Goal: Task Accomplishment & Management: Use online tool/utility

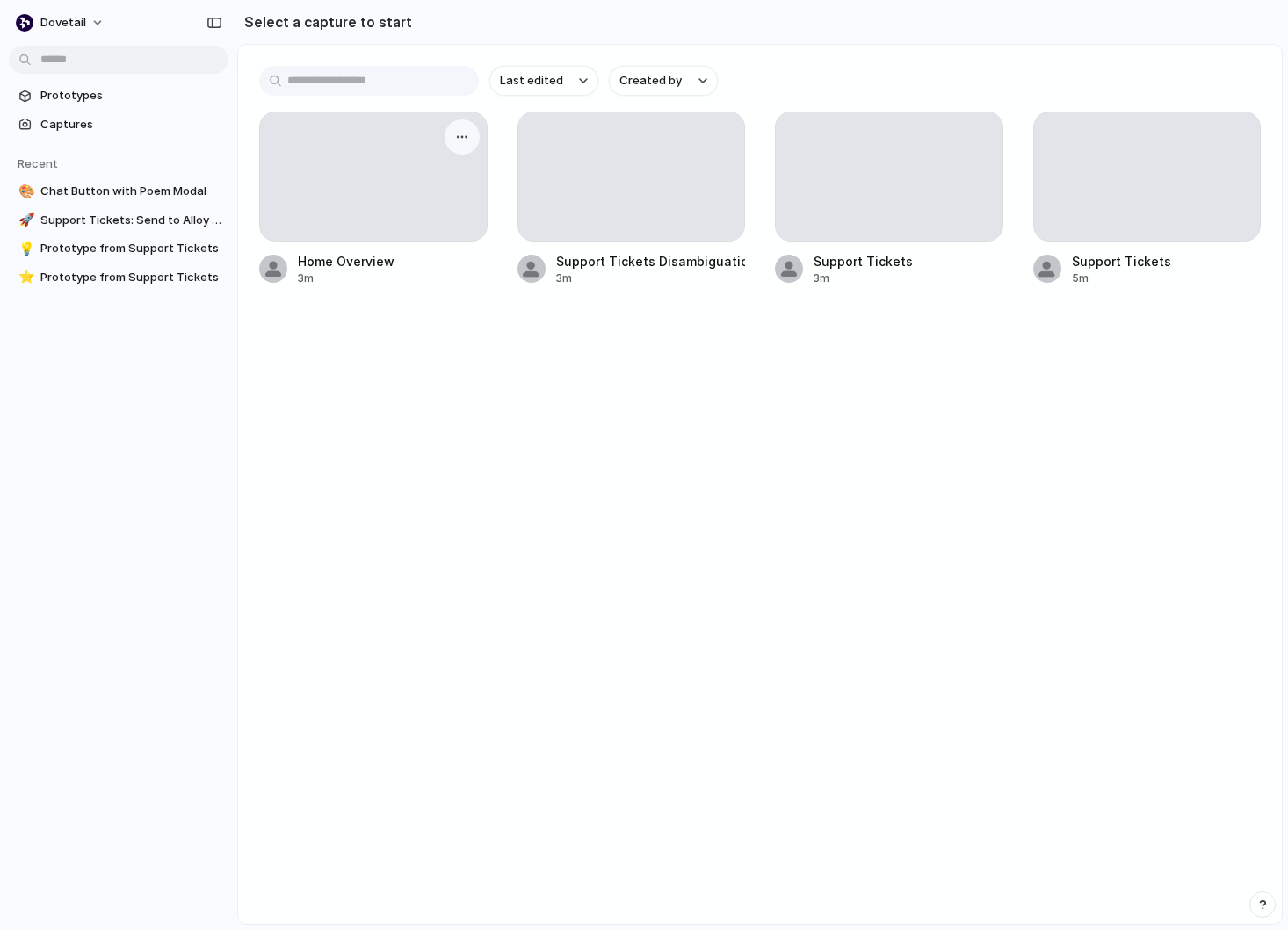
click at [360, 228] on div at bounding box center [374, 176] width 227 height 128
click at [360, 267] on div "Home Overview" at bounding box center [346, 261] width 97 height 18
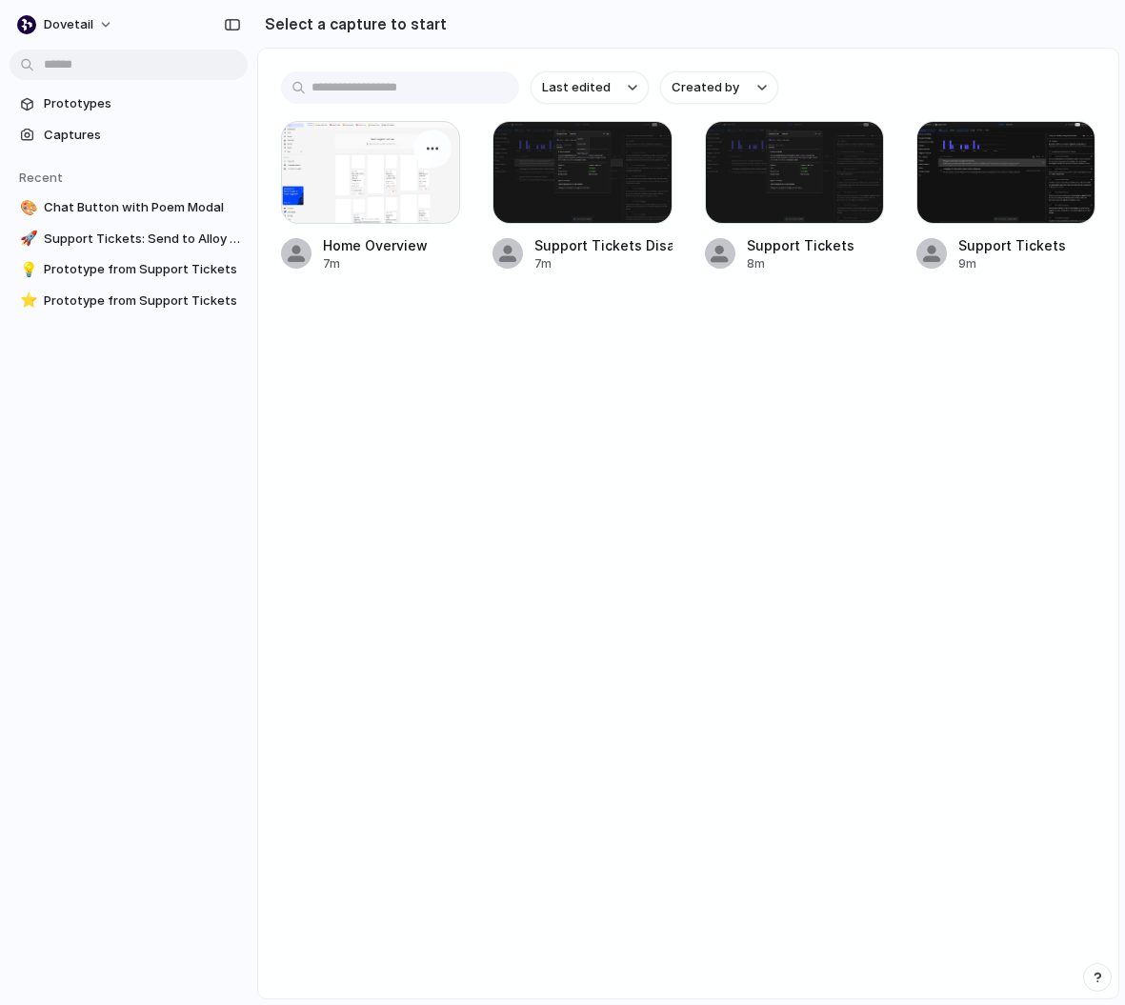
click at [380, 153] on div at bounding box center [370, 172] width 179 height 103
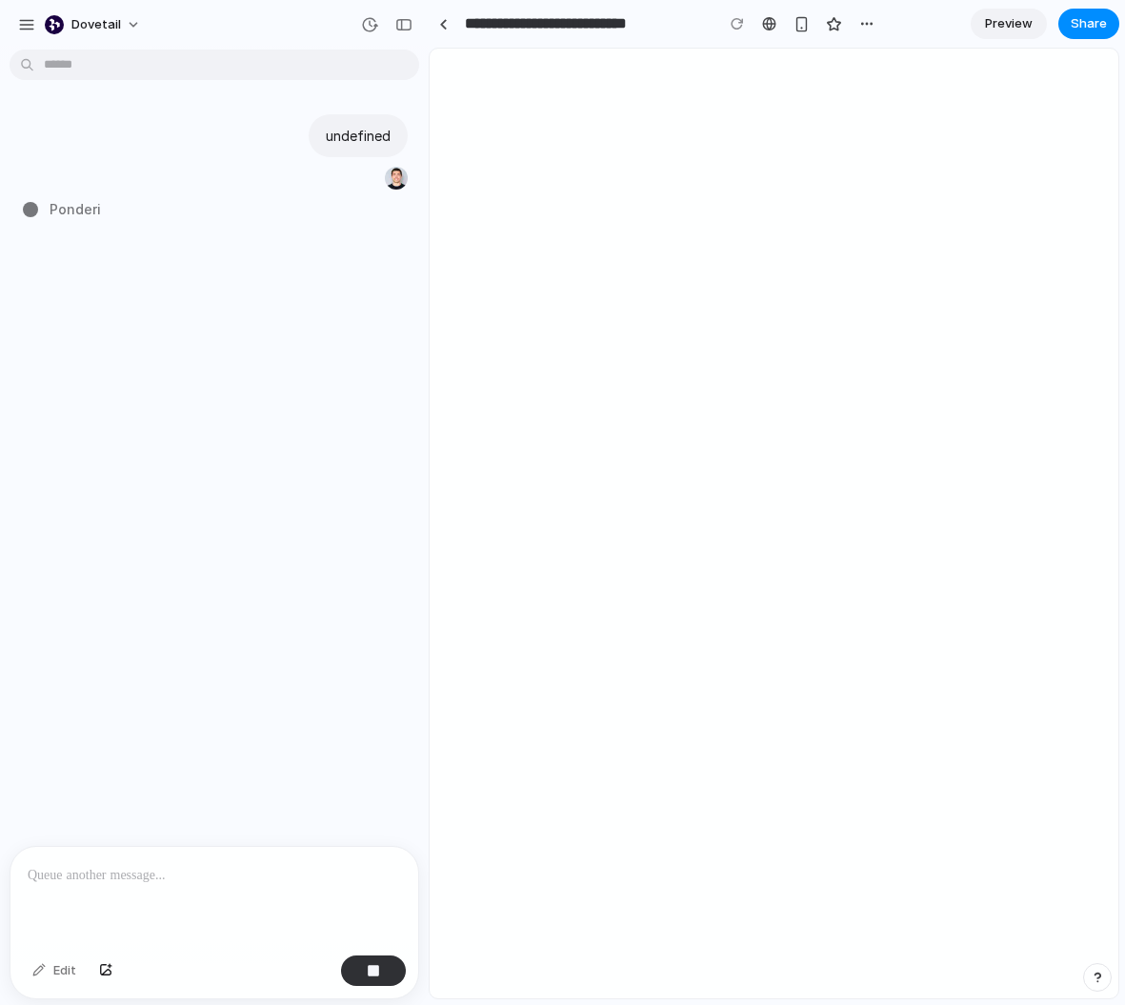
type input "**********"
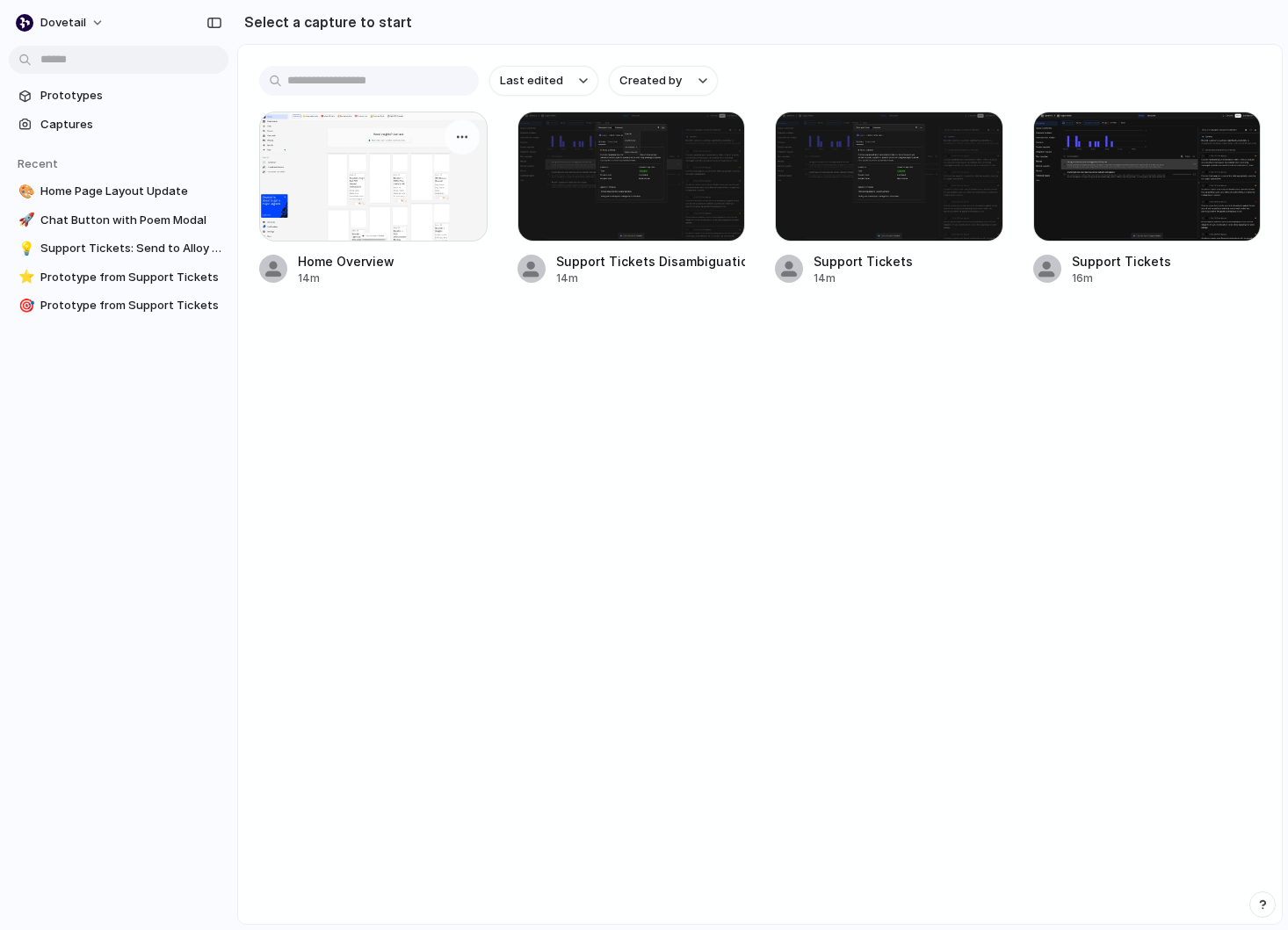
click at [366, 187] on div at bounding box center [374, 176] width 229 height 130
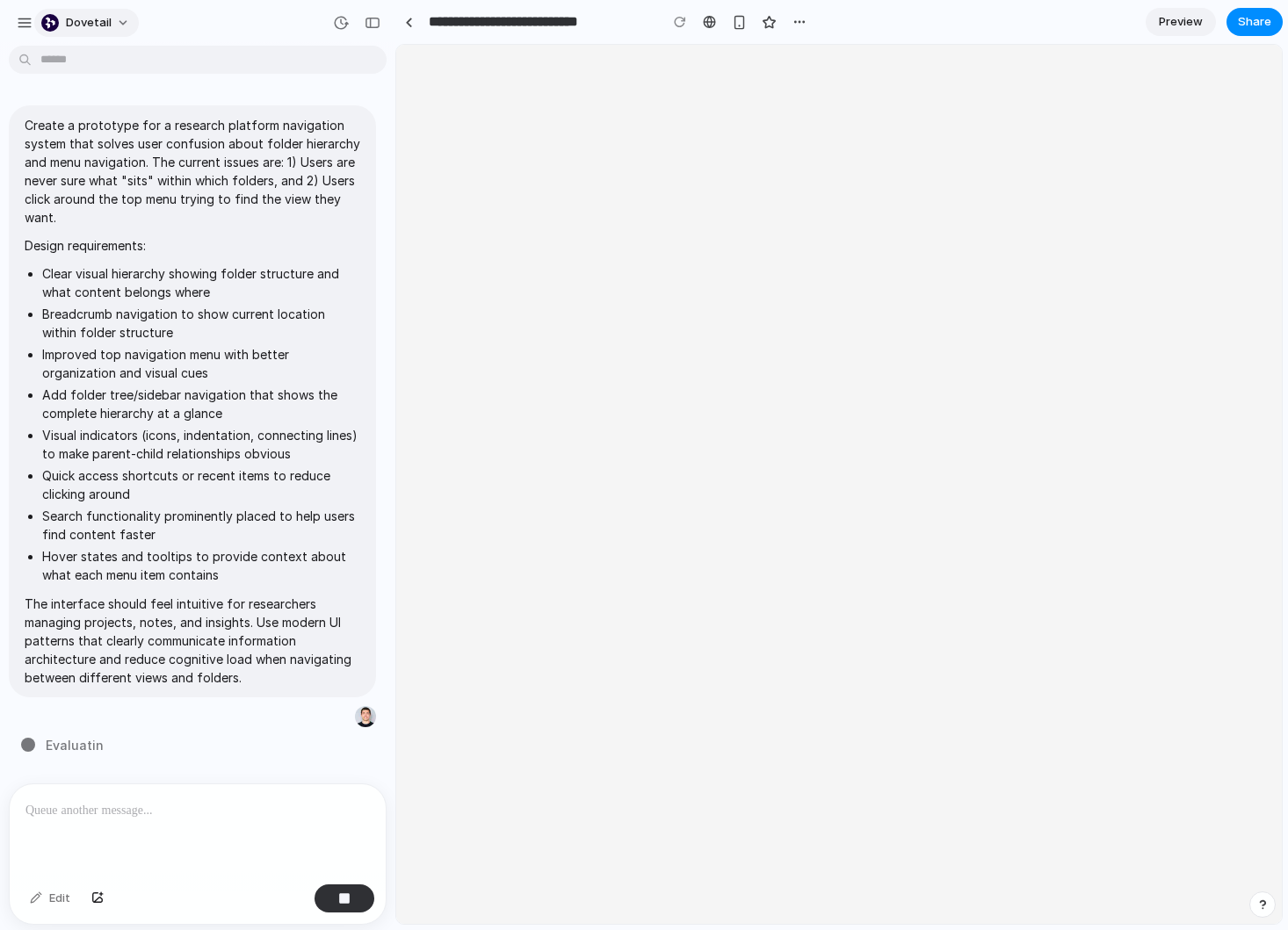
type input "**********"
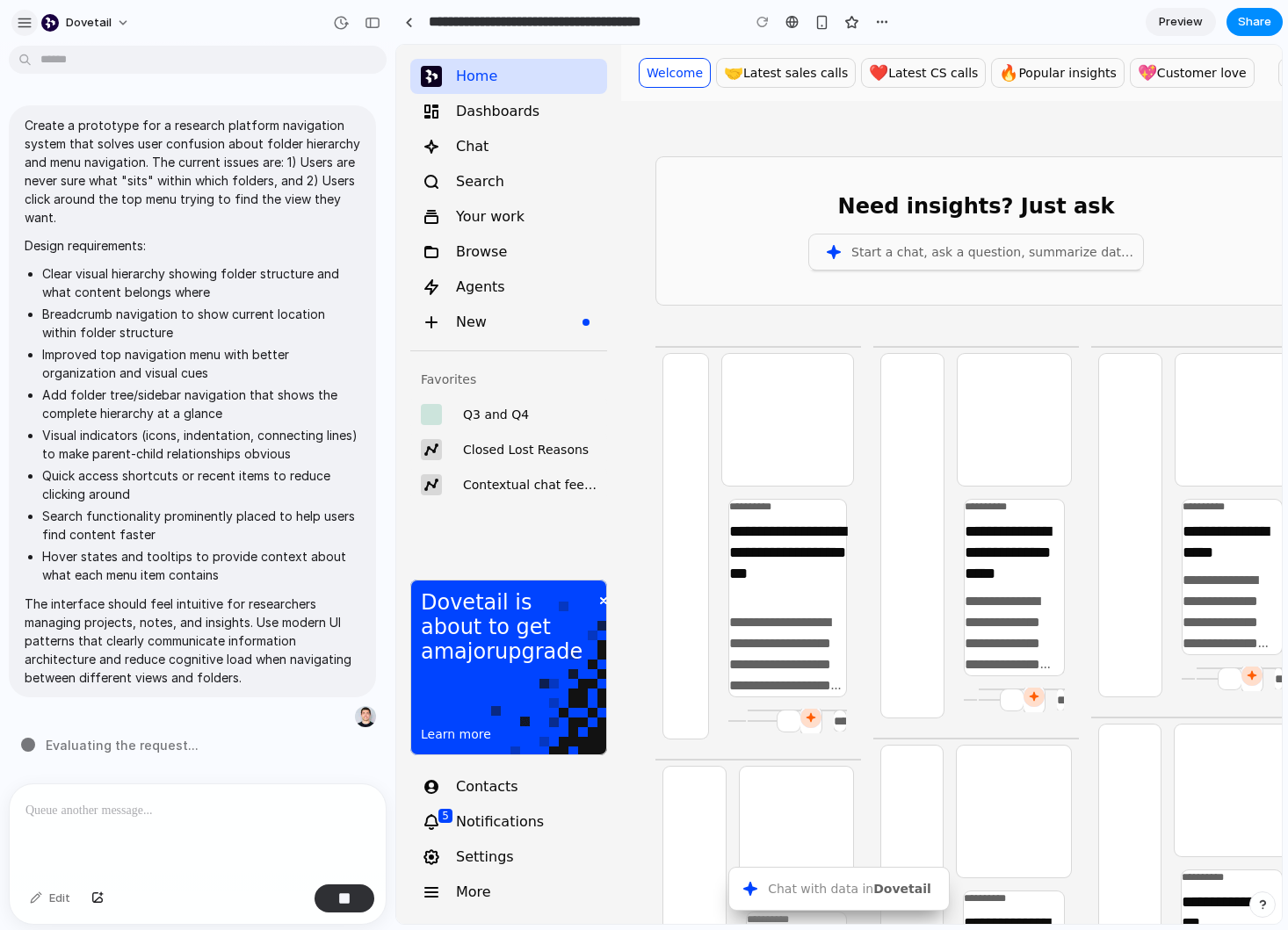
click at [29, 18] on div "button" at bounding box center [24, 22] width 16 height 16
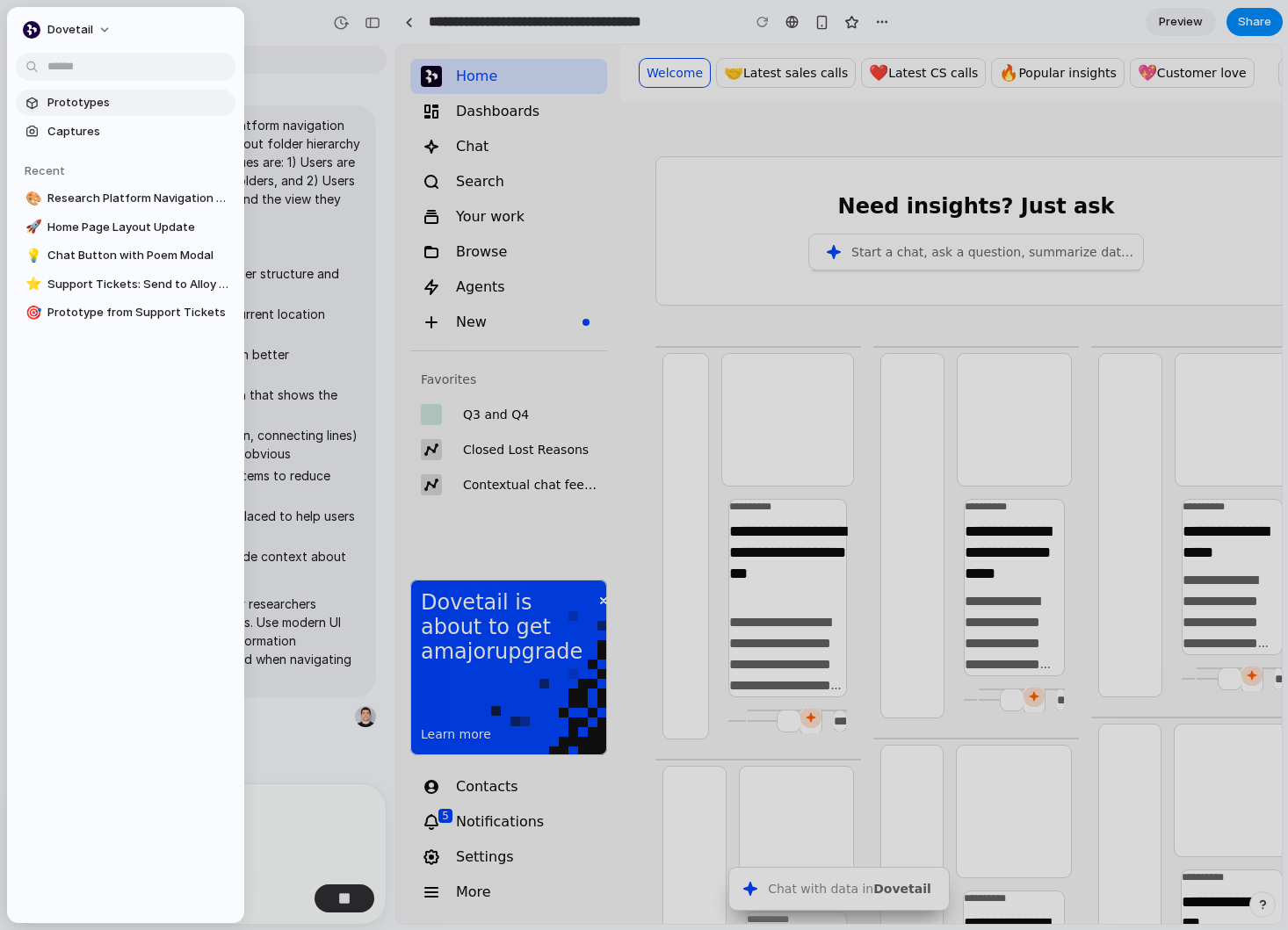
click at [89, 98] on span "Prototypes" at bounding box center [137, 102] width 181 height 18
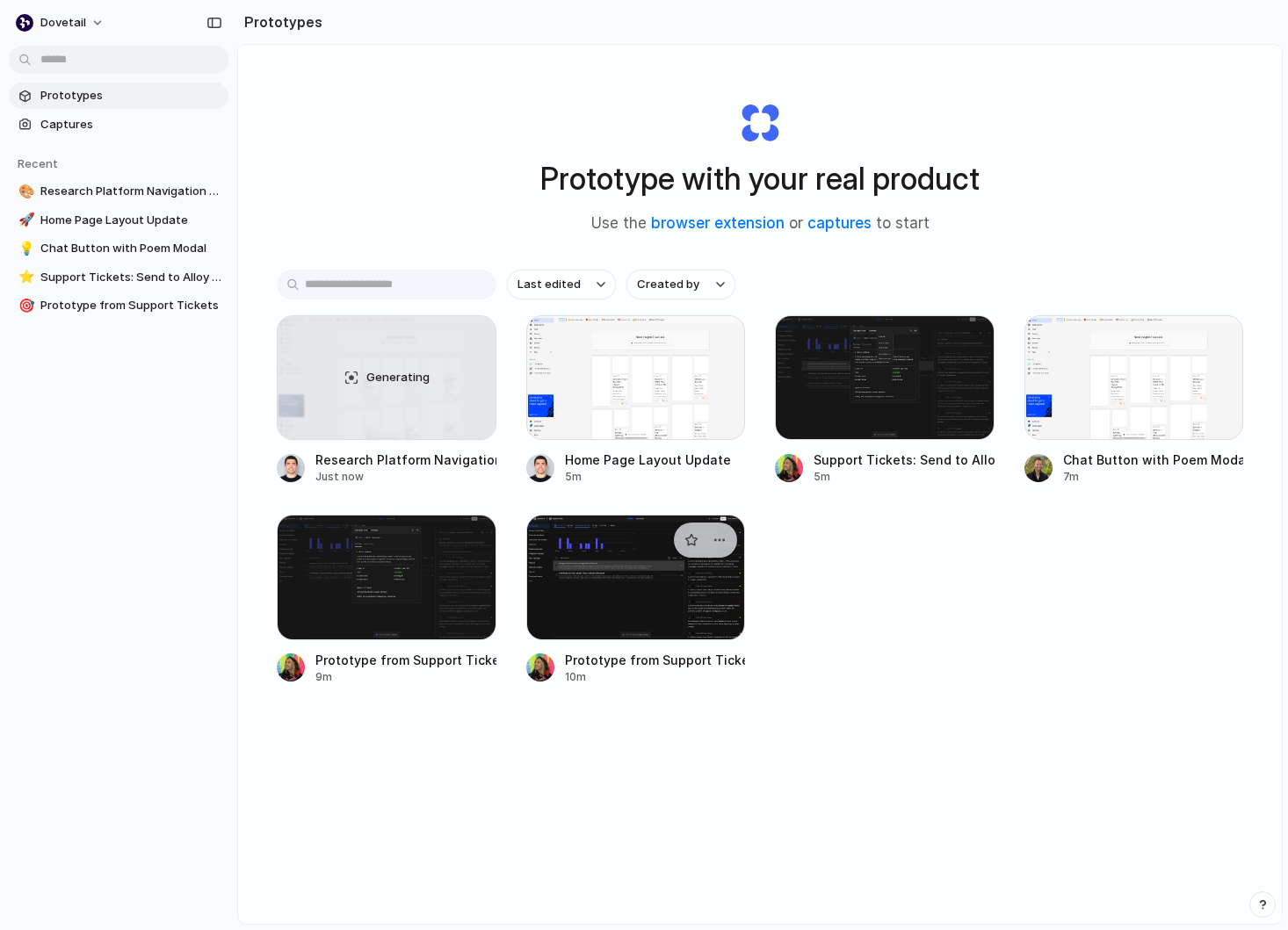
drag, startPoint x: 630, startPoint y: 586, endPoint x: 722, endPoint y: 639, distance: 106.2
click at [722, 639] on div at bounding box center [636, 577] width 220 height 125
click at [1108, 422] on div at bounding box center [1134, 377] width 220 height 125
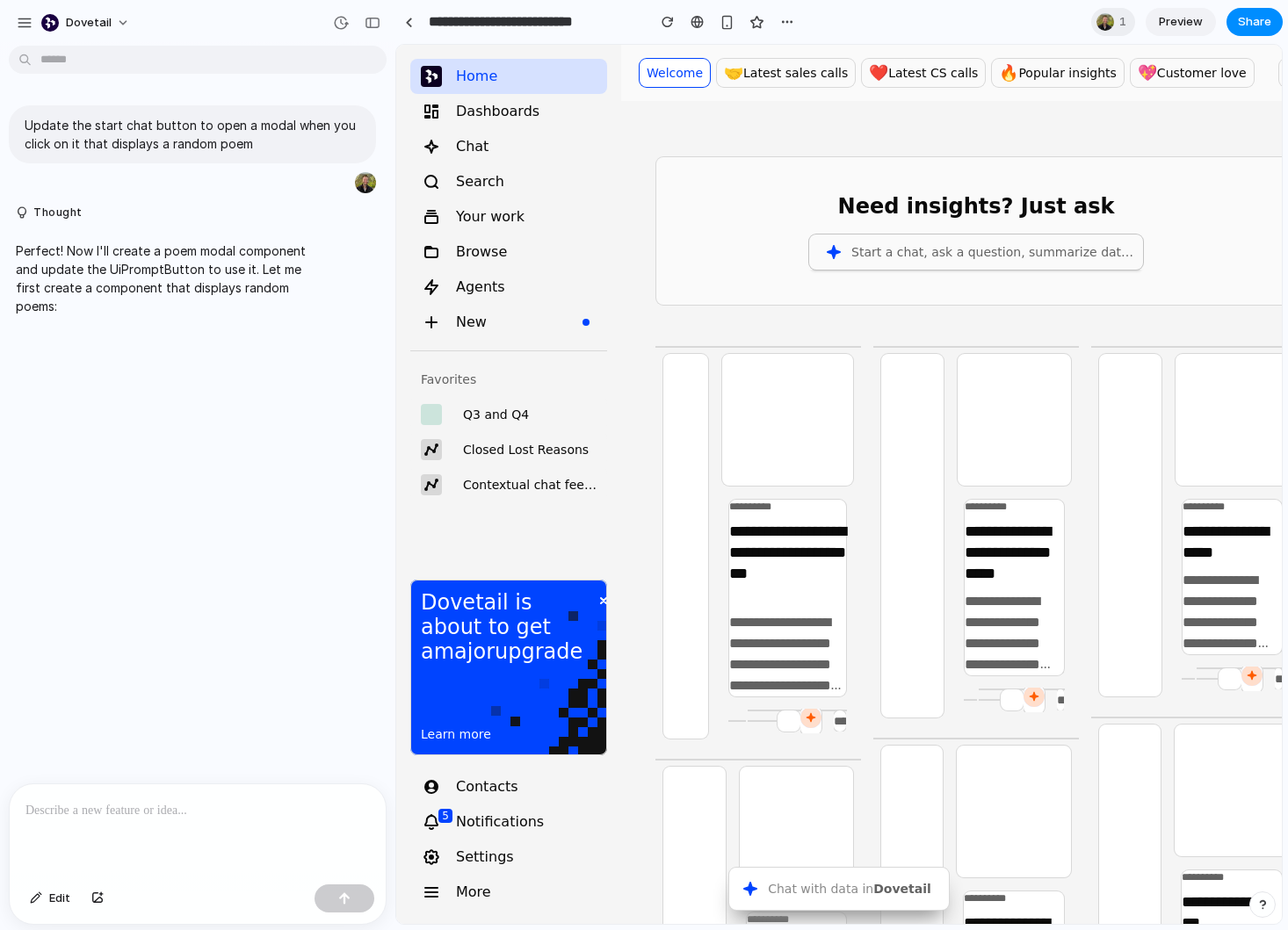
click at [974, 250] on div "Start a chat, ask a question, summarize data..." at bounding box center [994, 252] width 285 height 21
drag, startPoint x: 139, startPoint y: 283, endPoint x: 303, endPoint y: 473, distance: 251.0
click at [303, 473] on div "Update the start chat button to open a modal when you click on it that displays…" at bounding box center [192, 418] width 385 height 731
click at [69, 214] on button "Thought" at bounding box center [162, 213] width 293 height 15
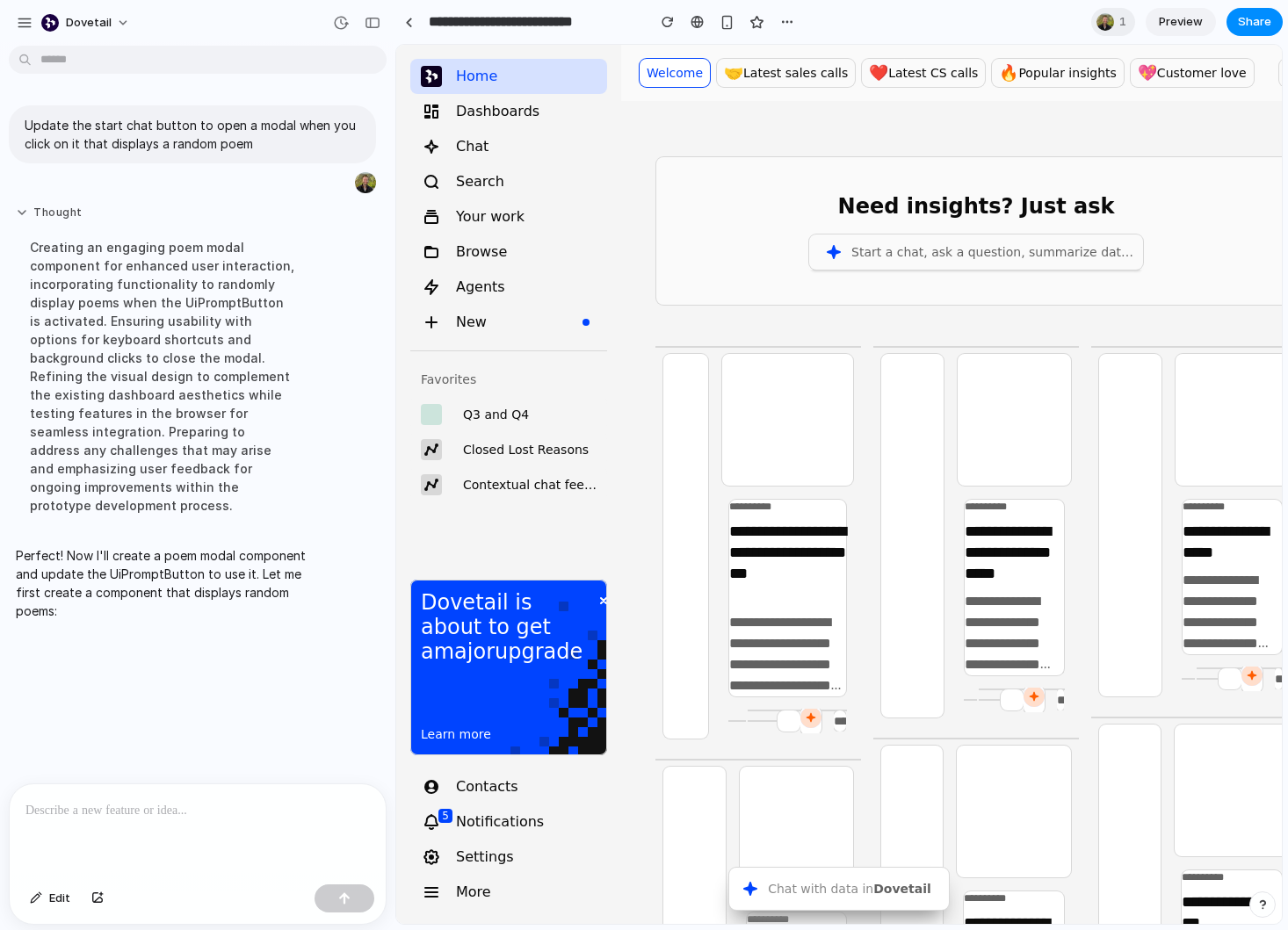
click at [69, 214] on button "Thought" at bounding box center [162, 213] width 293 height 15
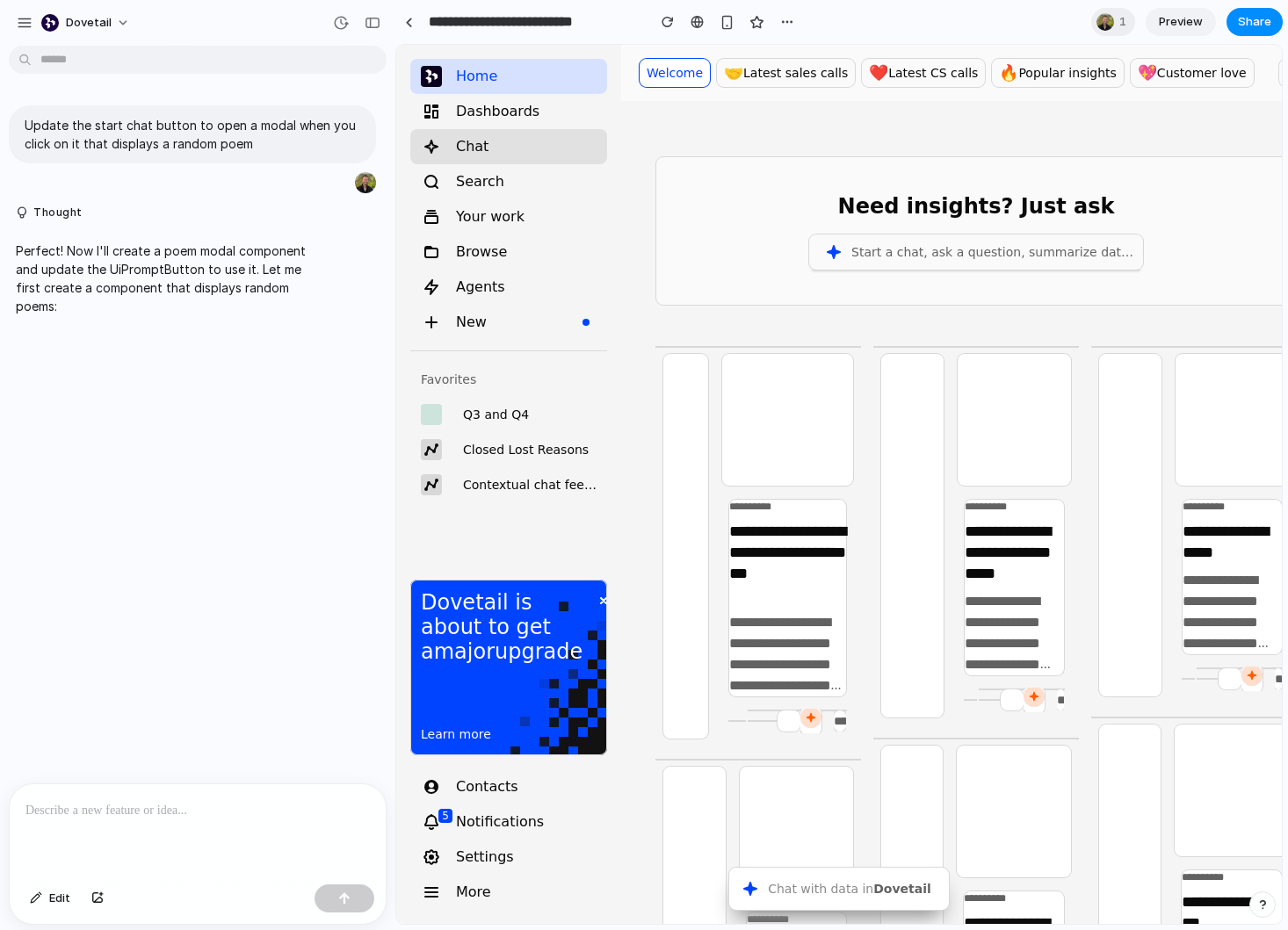
click at [469, 158] on div "Chat" at bounding box center [508, 147] width 183 height 28
click at [781, 887] on button "Chat with data in Dovetail ⌘ J" at bounding box center [839, 889] width 220 height 42
click at [841, 892] on button "Chat with data in Dovetail ⌘ J" at bounding box center [839, 889] width 220 height 42
click at [868, 284] on div "Need insights? Just ask Start a chat, ask a question, summarize data..." at bounding box center [975, 231] width 639 height 148
click at [860, 259] on div "Start a chat, ask a question, summarize data..." at bounding box center [994, 252] width 285 height 21
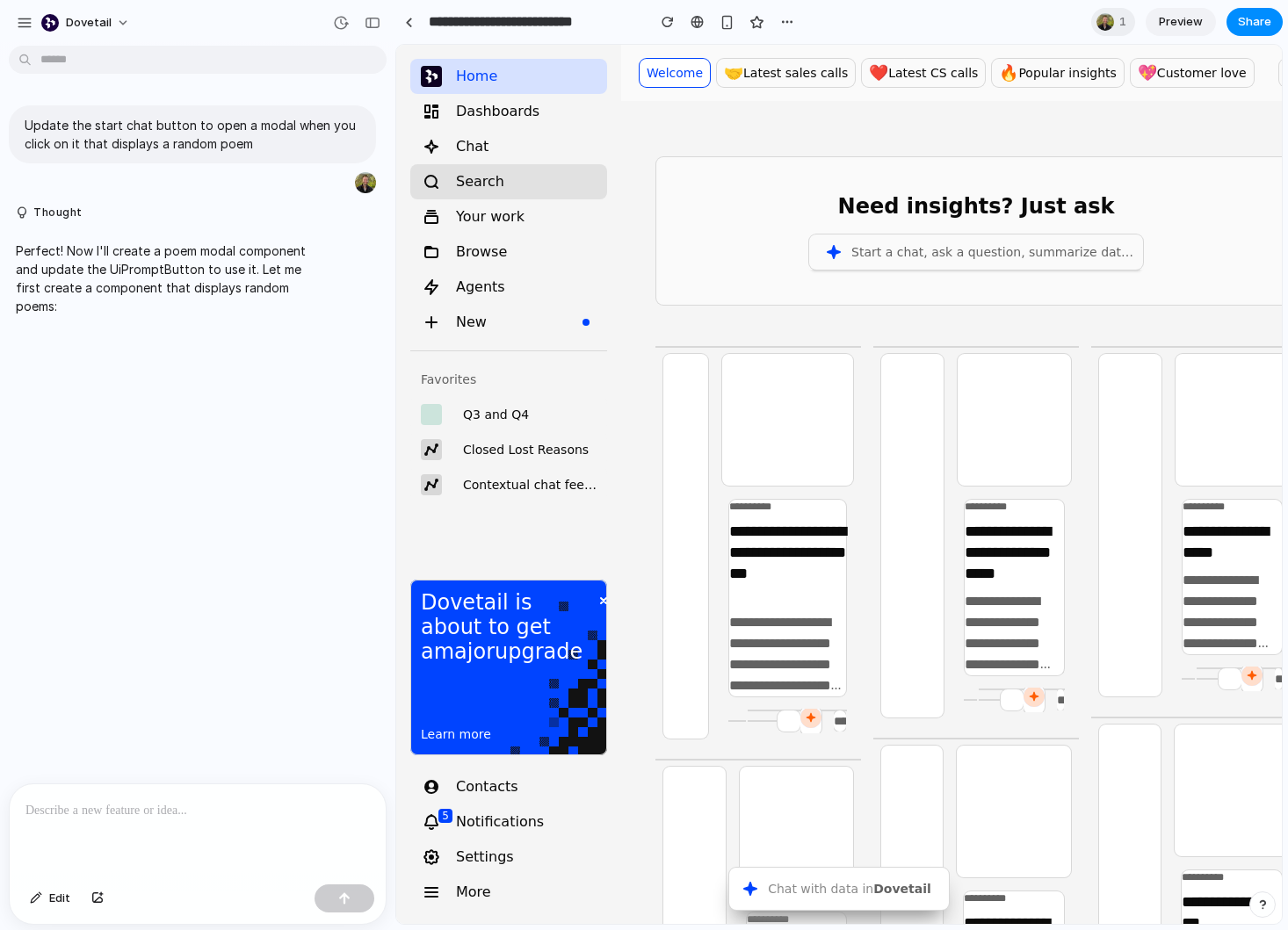
click at [530, 169] on div "Search" at bounding box center [508, 182] width 183 height 28
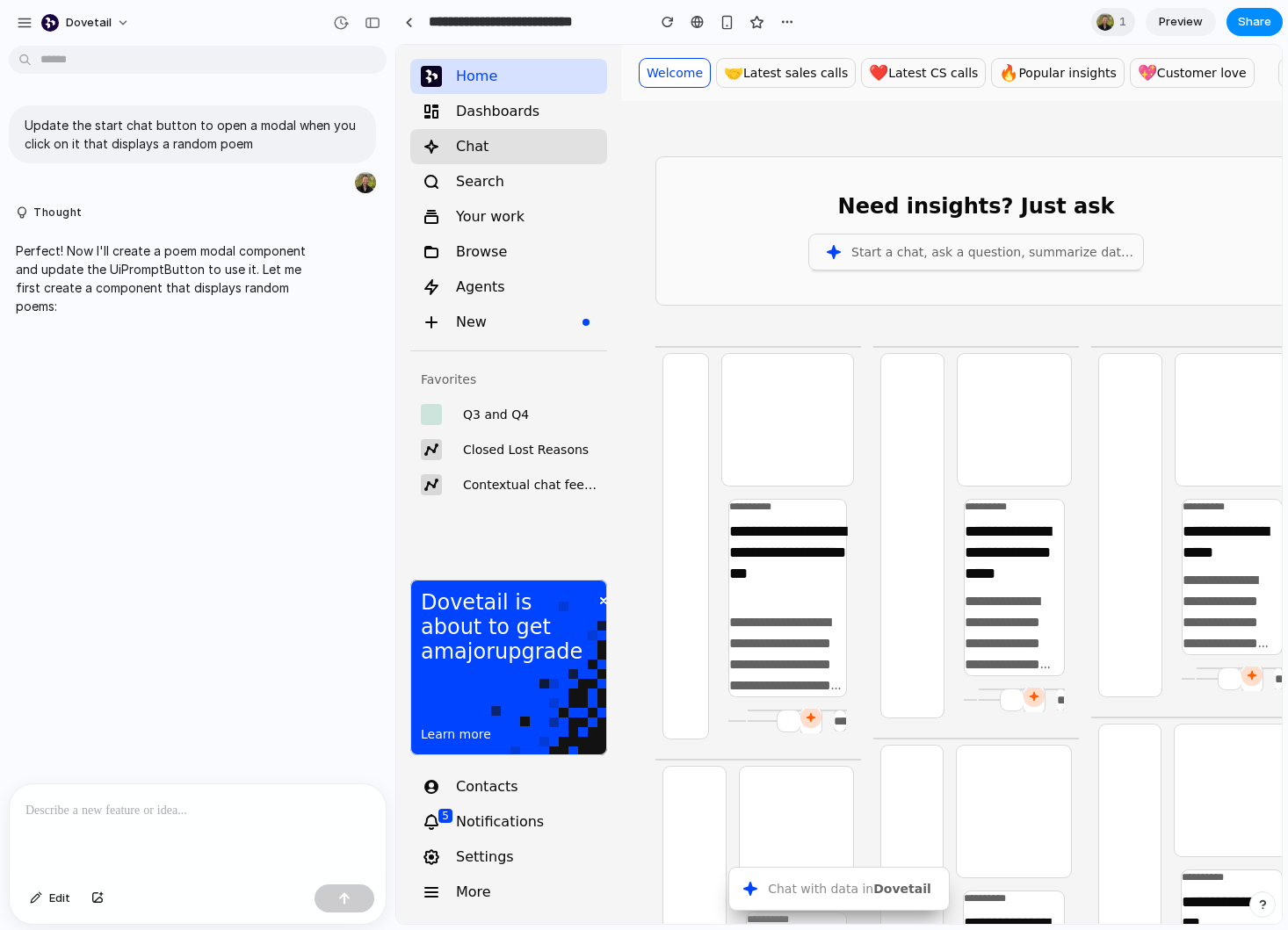
click at [498, 137] on div "Chat" at bounding box center [508, 147] width 183 height 28
click at [40, 895] on div "button" at bounding box center [35, 898] width 12 height 10
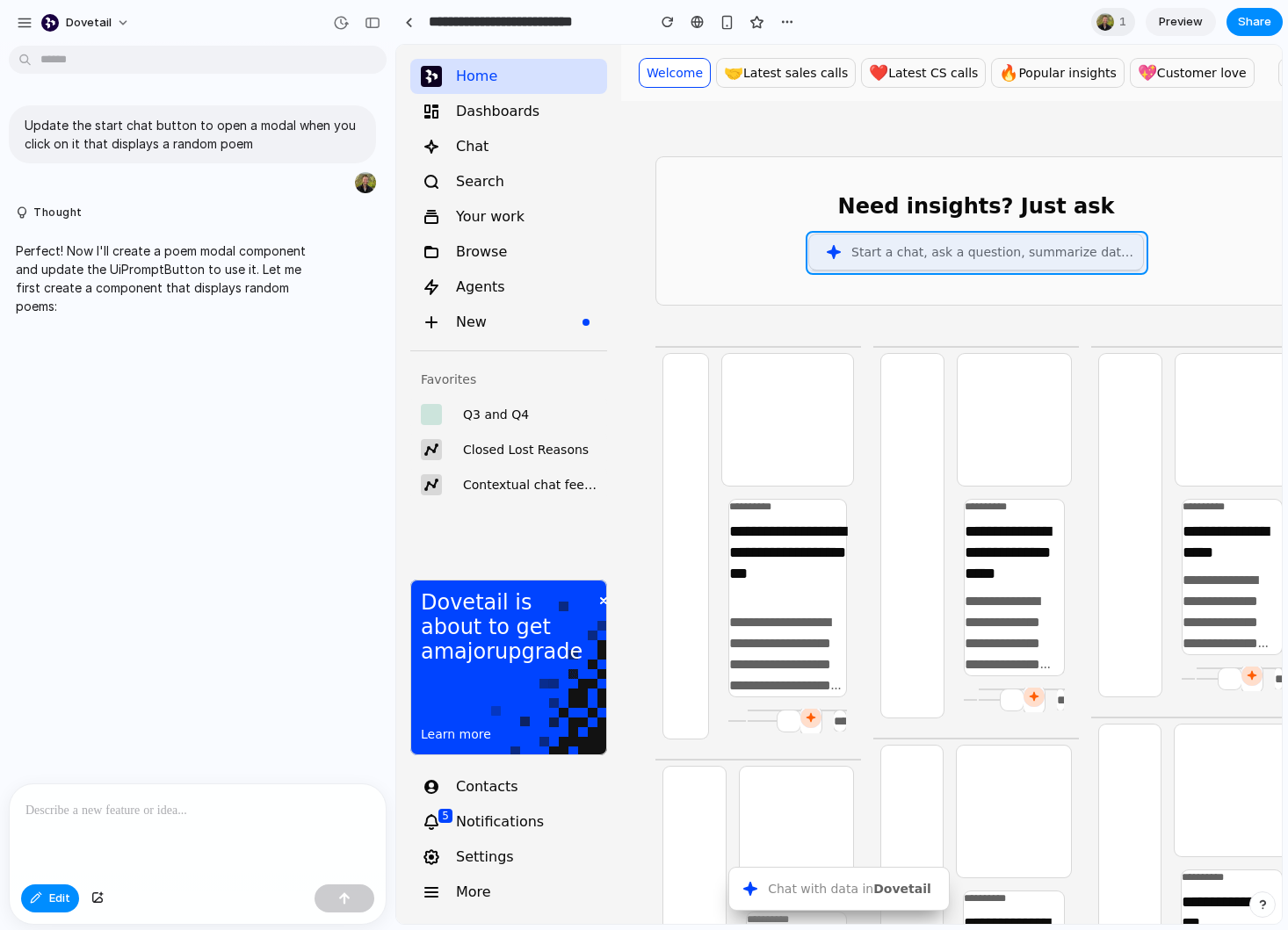
click at [815, 247] on div at bounding box center [839, 485] width 885 height 878
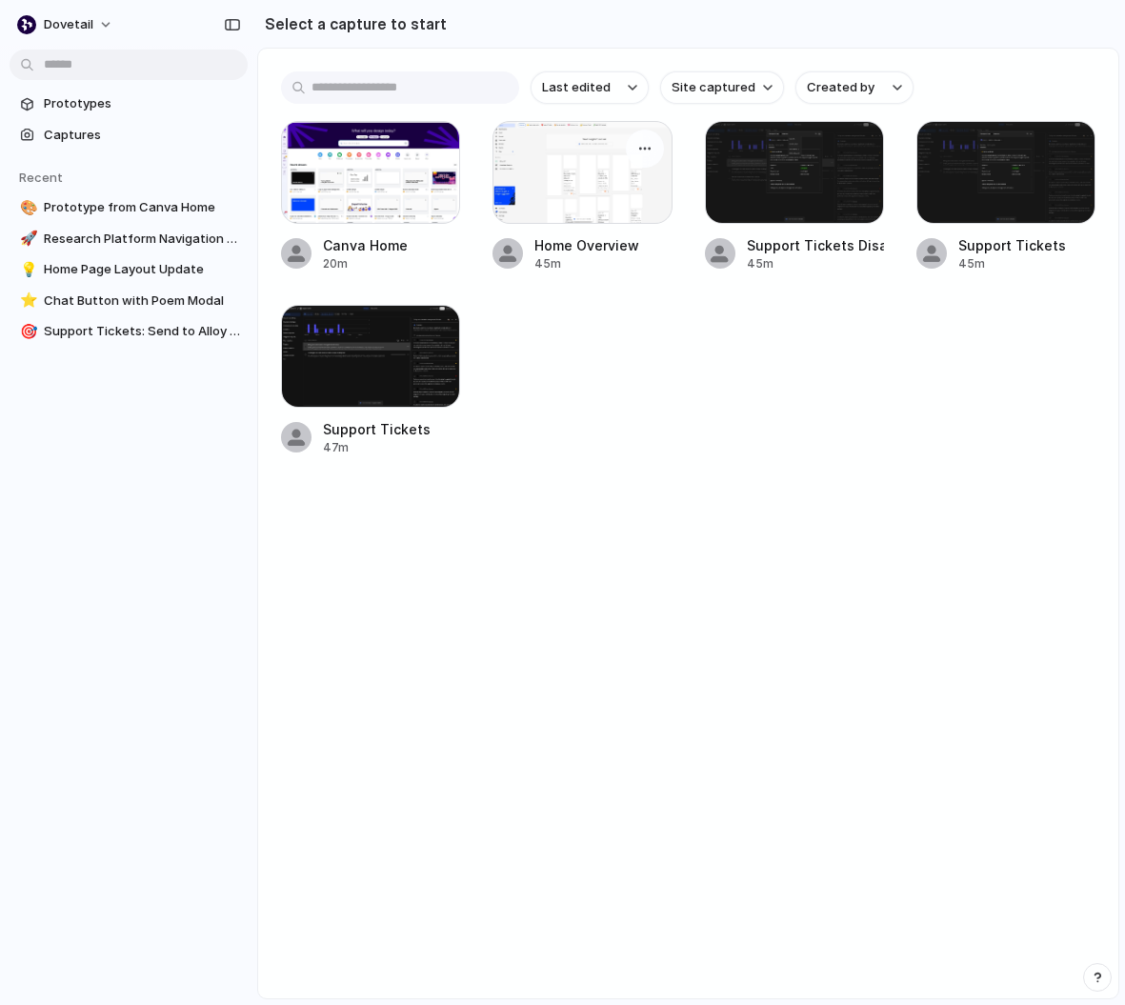
click at [554, 182] on div at bounding box center [581, 172] width 179 height 103
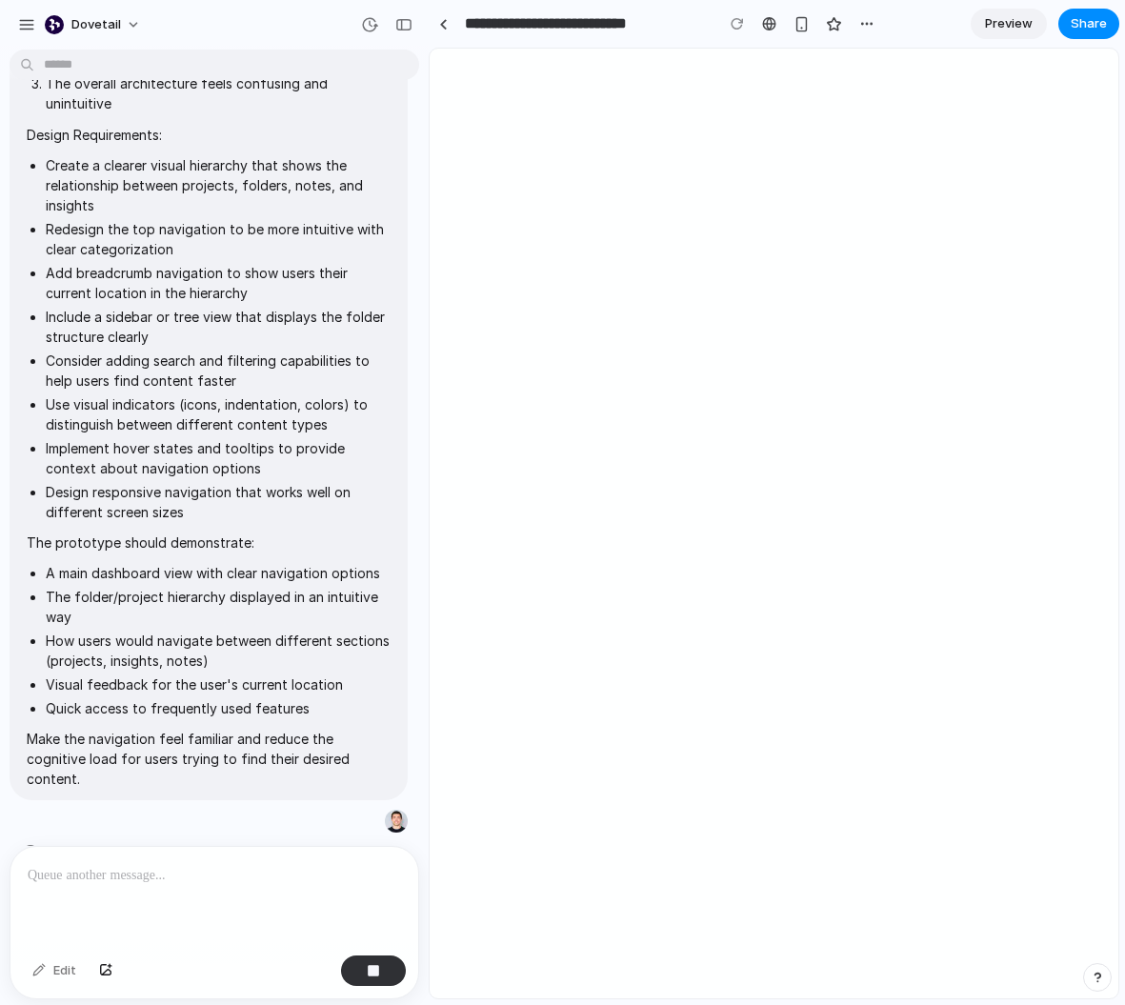
type input "**********"
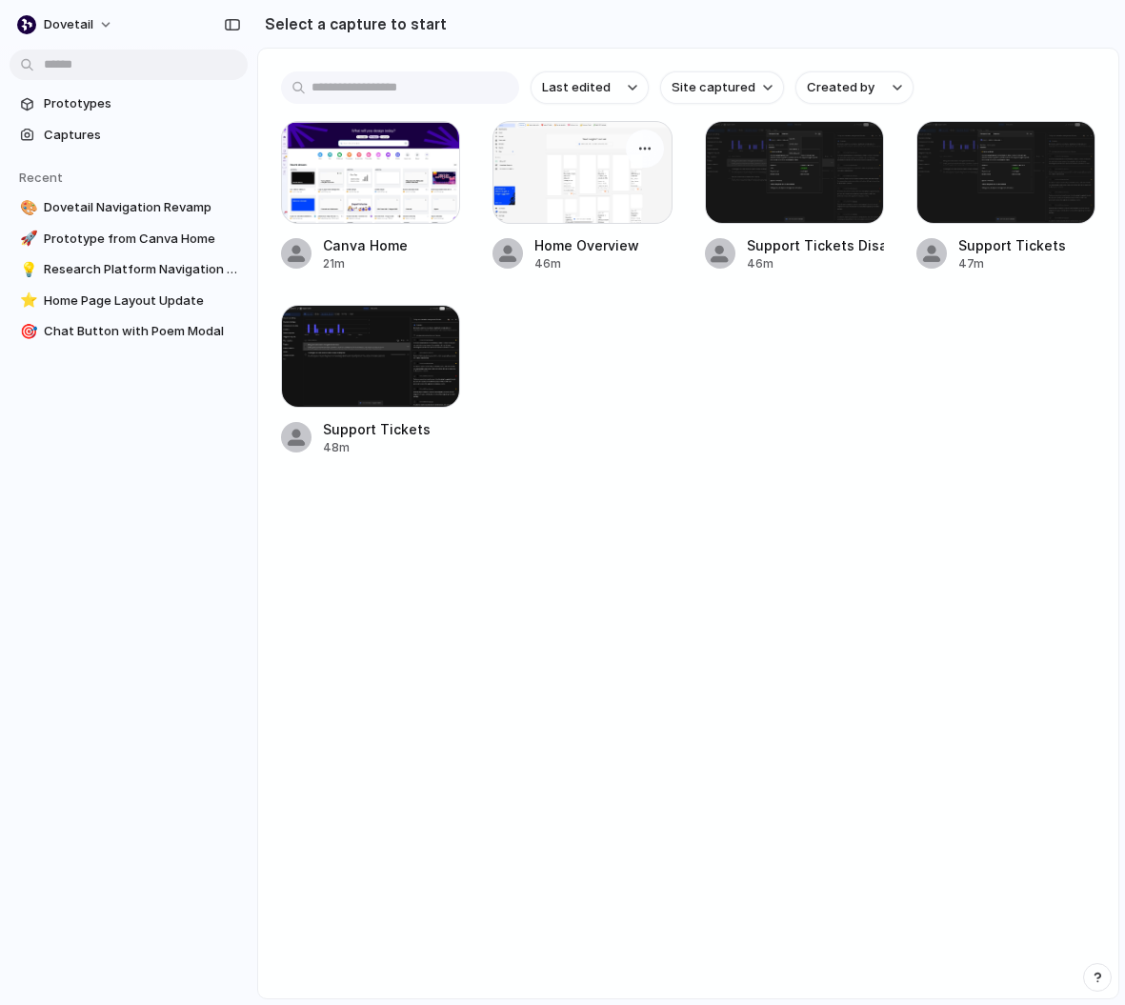
click at [588, 162] on div at bounding box center [581, 172] width 179 height 103
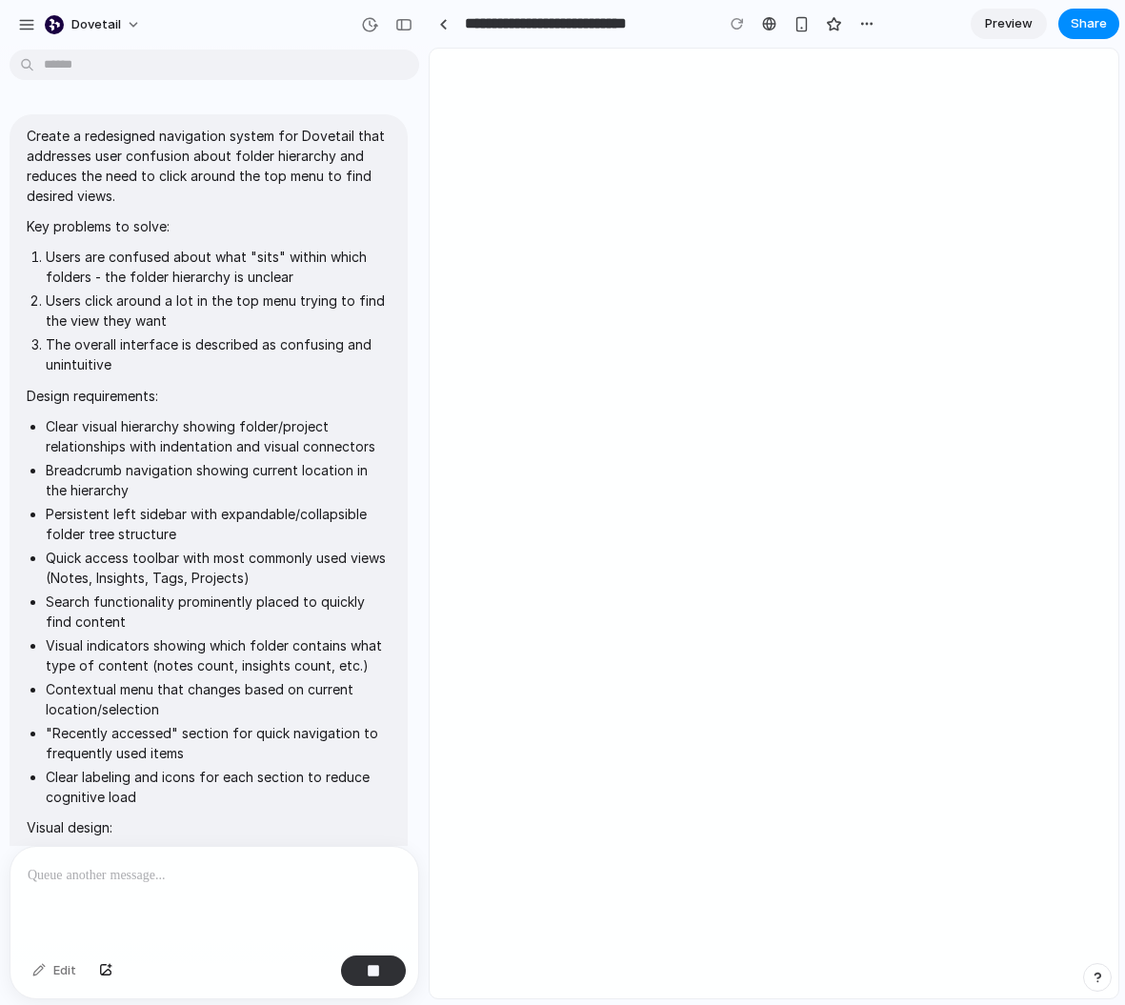
scroll to position [409, 0]
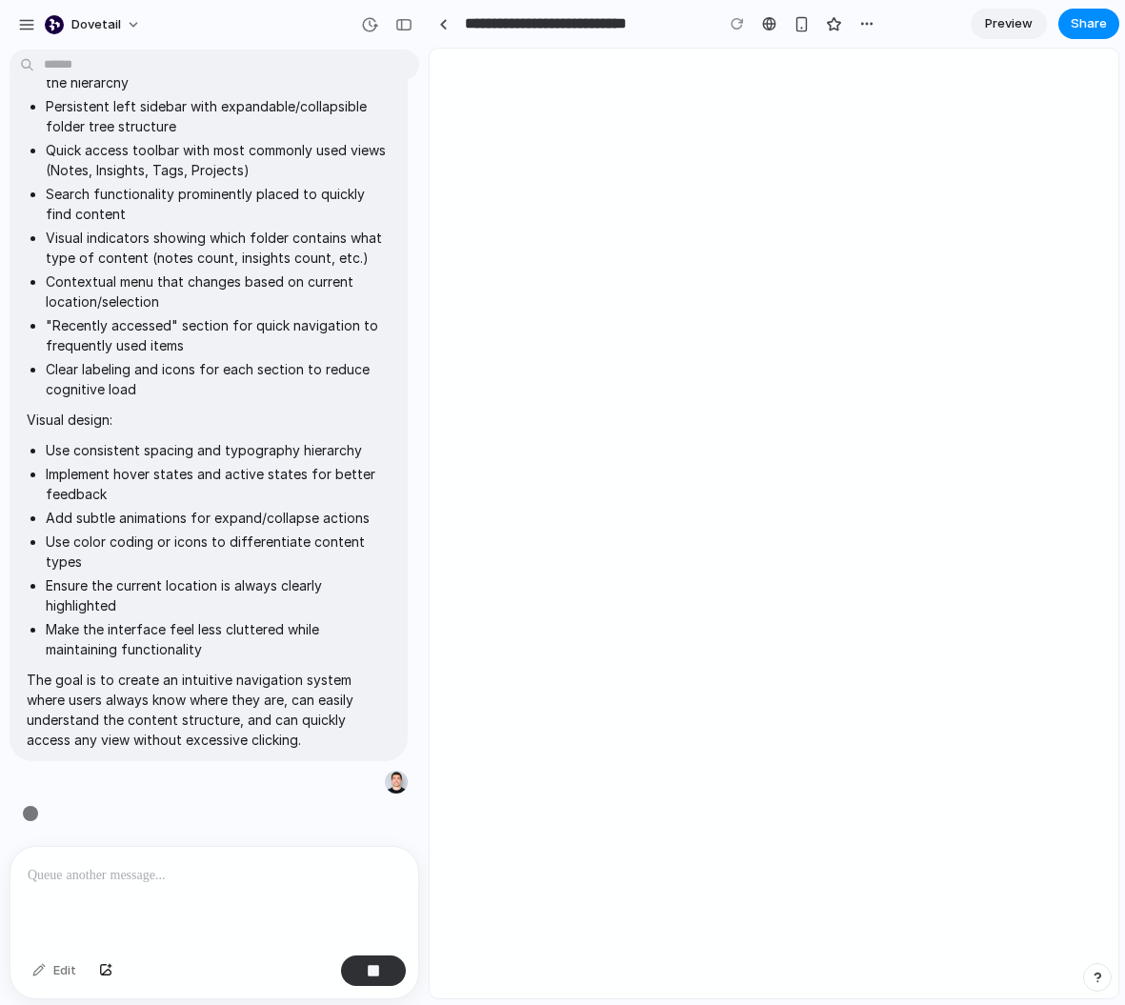
type input "**********"
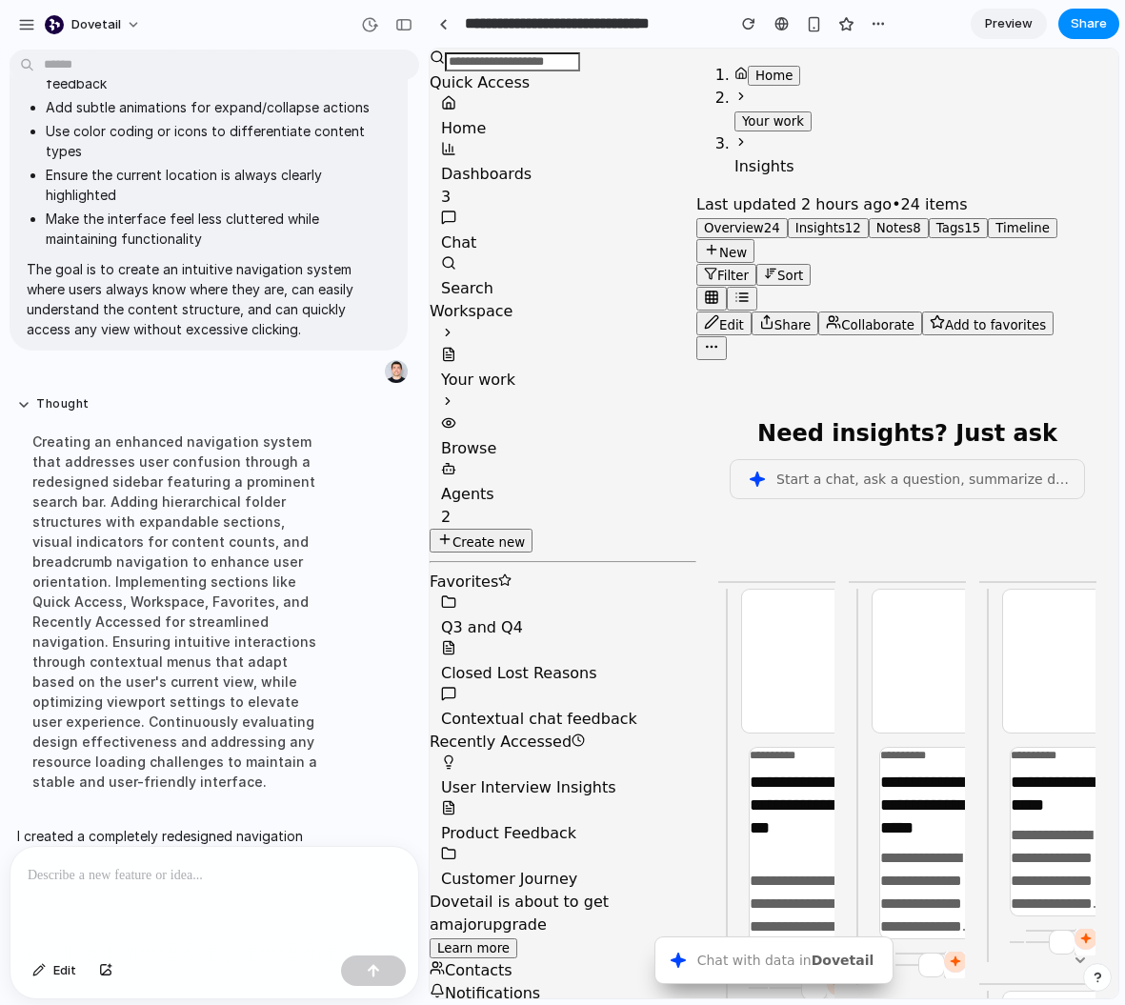
scroll to position [1158, 0]
